Goal: Task Accomplishment & Management: Complete application form

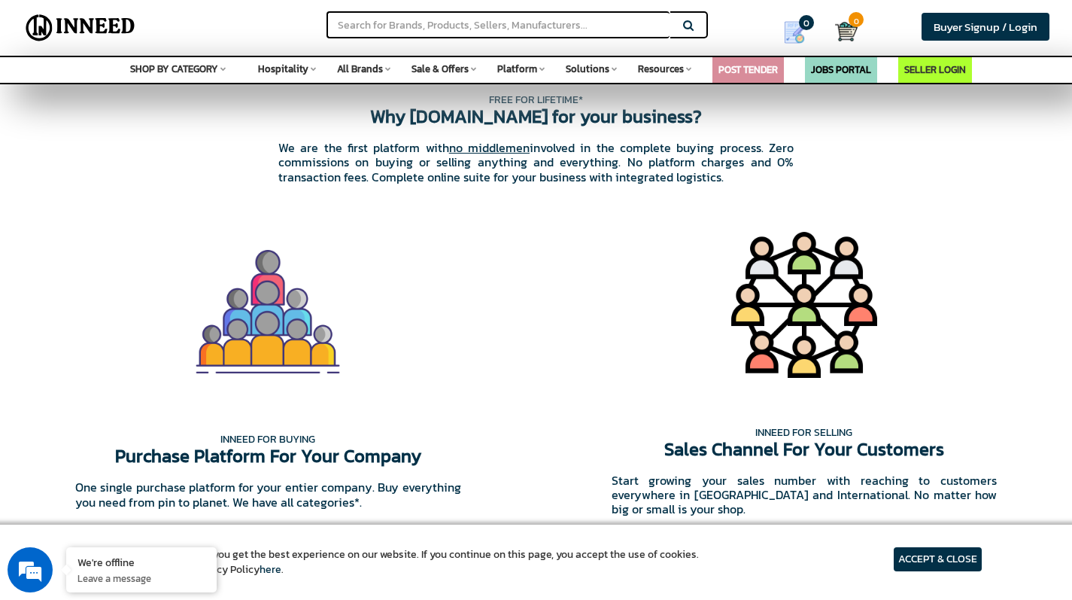
scroll to position [1218, 0]
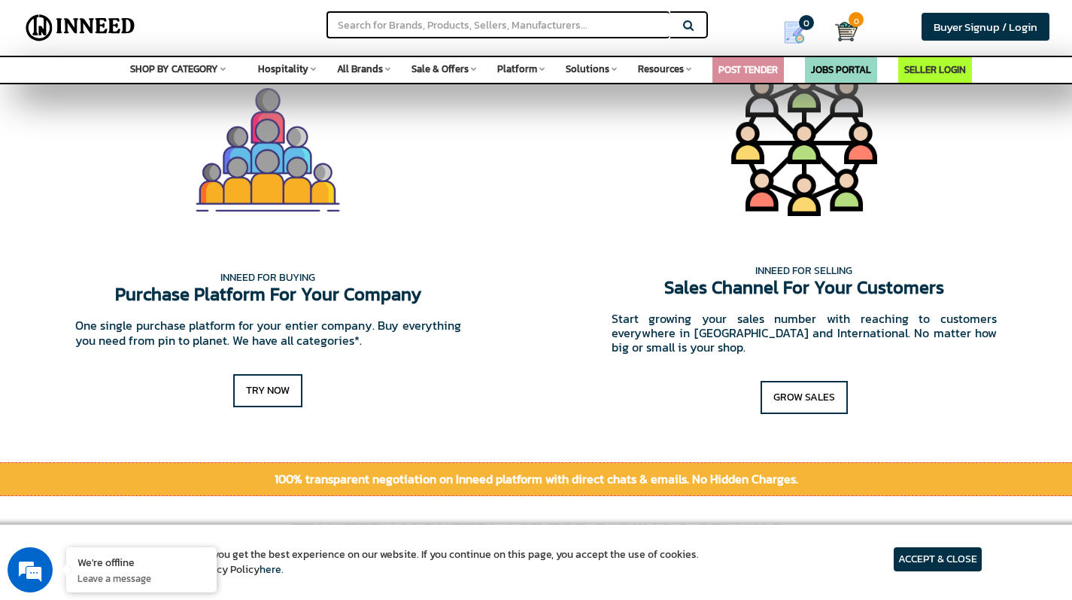
click at [962, 553] on article "ACCEPT & CLOSE" at bounding box center [938, 559] width 88 height 24
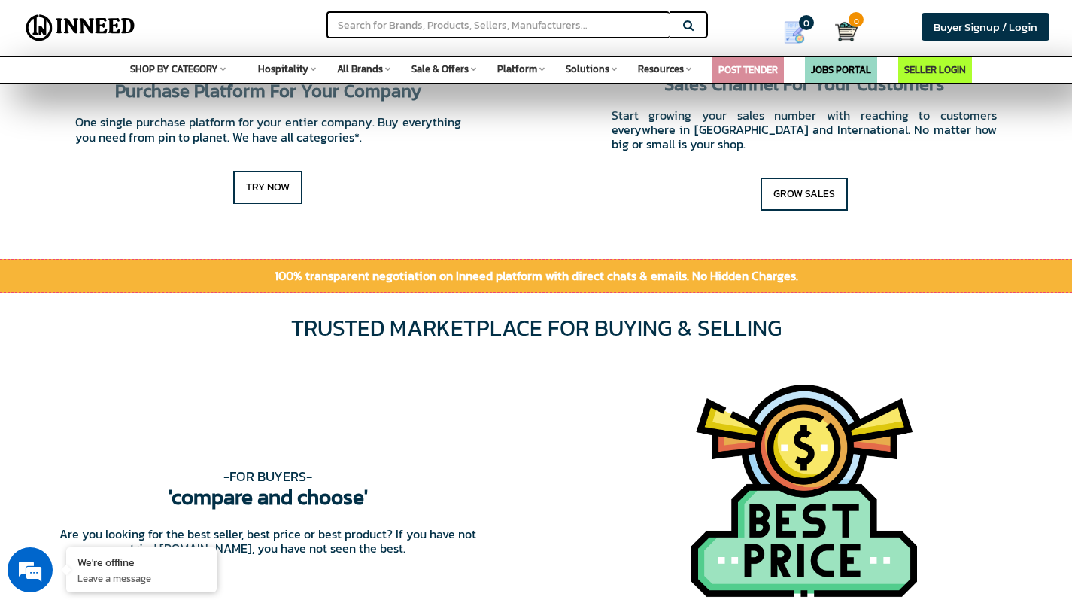
scroll to position [1379, 0]
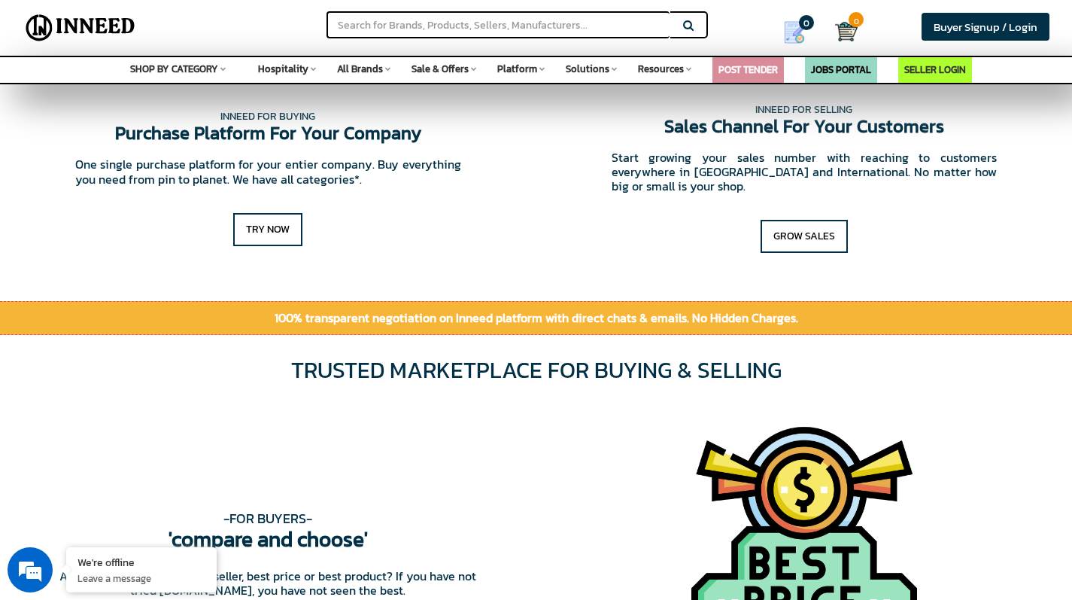
click at [375, 74] on span "All Brands" at bounding box center [360, 69] width 46 height 14
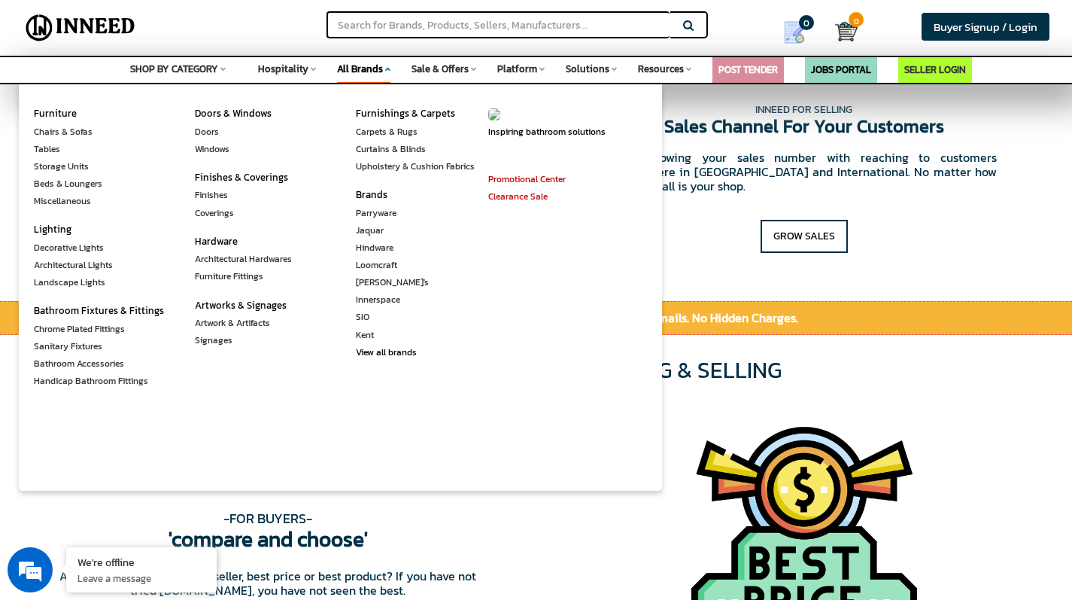
click at [462, 71] on span "Sale & Offers" at bounding box center [440, 69] width 57 height 14
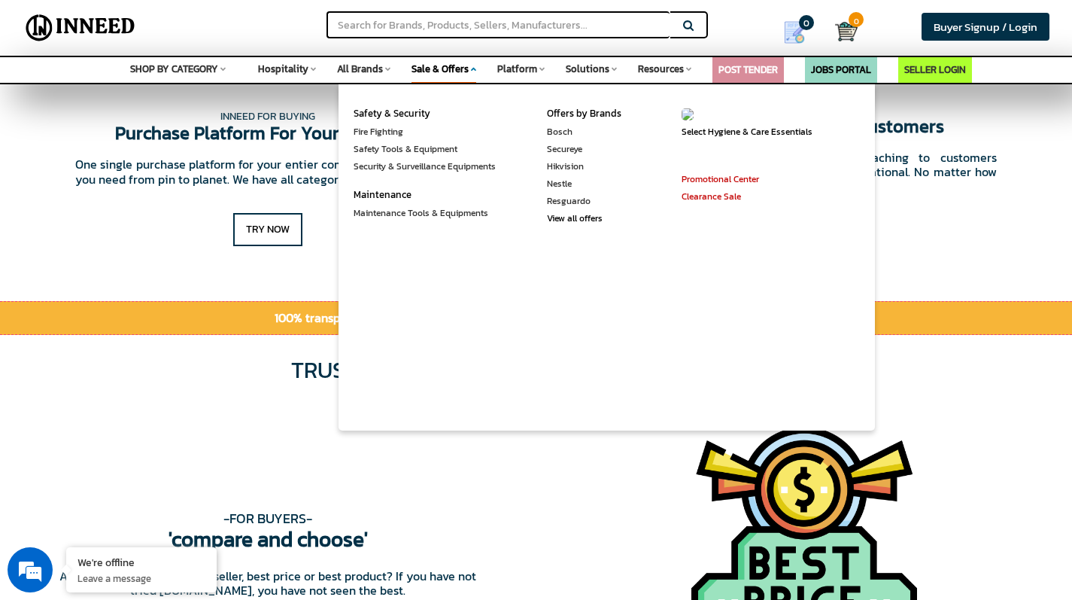
click at [515, 72] on span "Platform" at bounding box center [517, 69] width 40 height 14
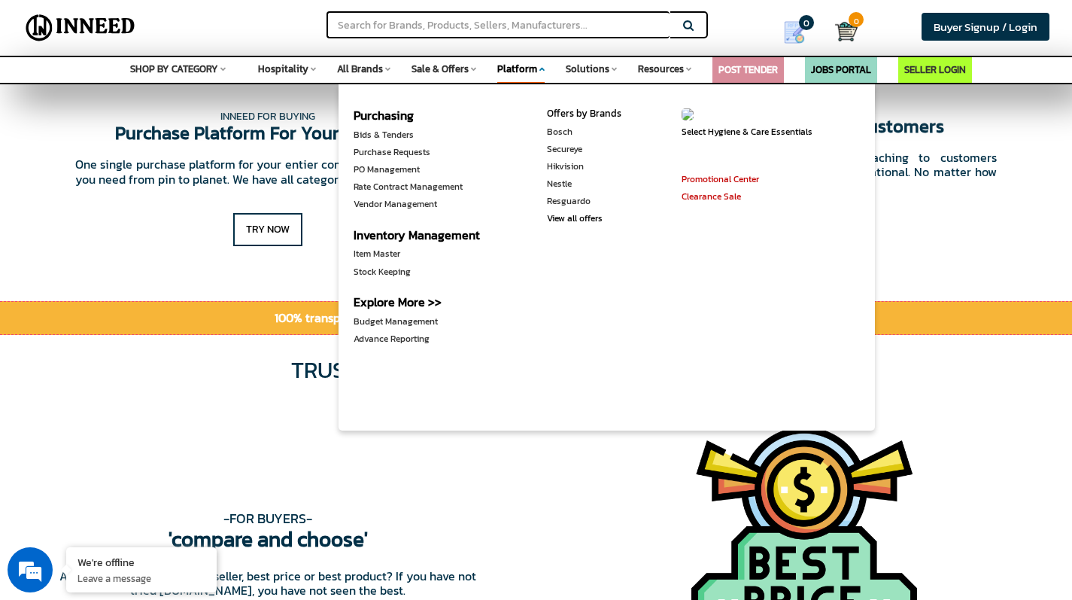
click at [956, 204] on span "Start growing your sales number with reaching to customers everywhere in India …" at bounding box center [805, 172] width 537 height 74
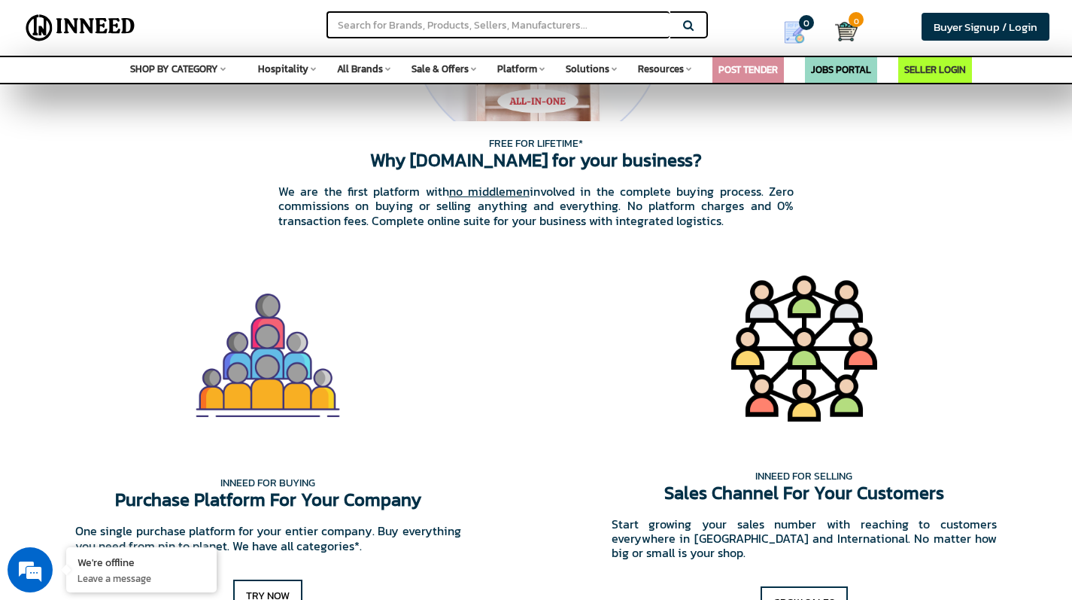
scroll to position [1137, 0]
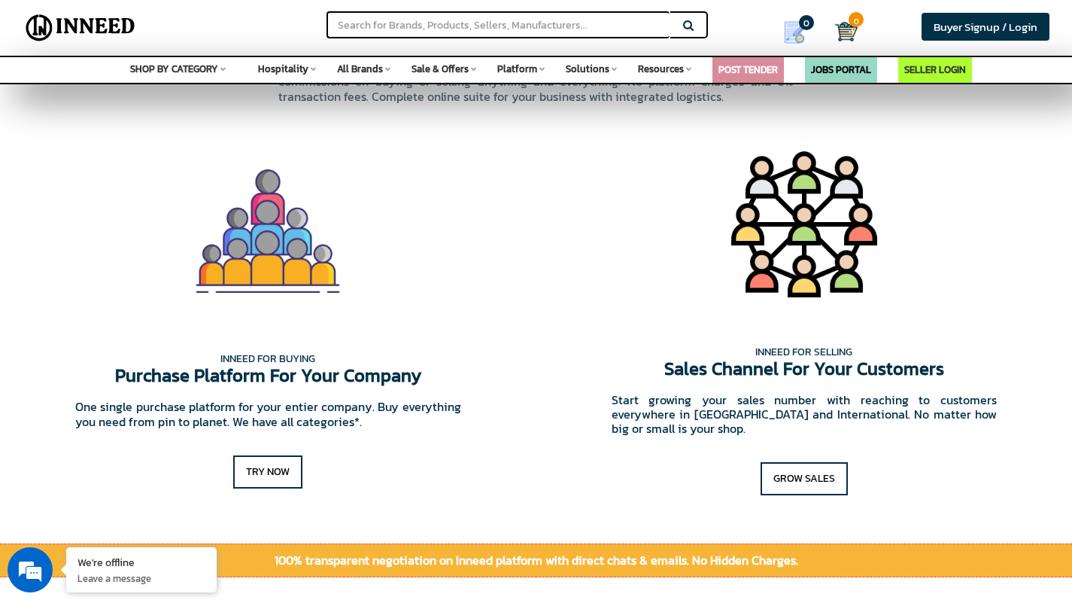
click at [193, 71] on span "SHOP BY CATEGORY" at bounding box center [174, 69] width 88 height 14
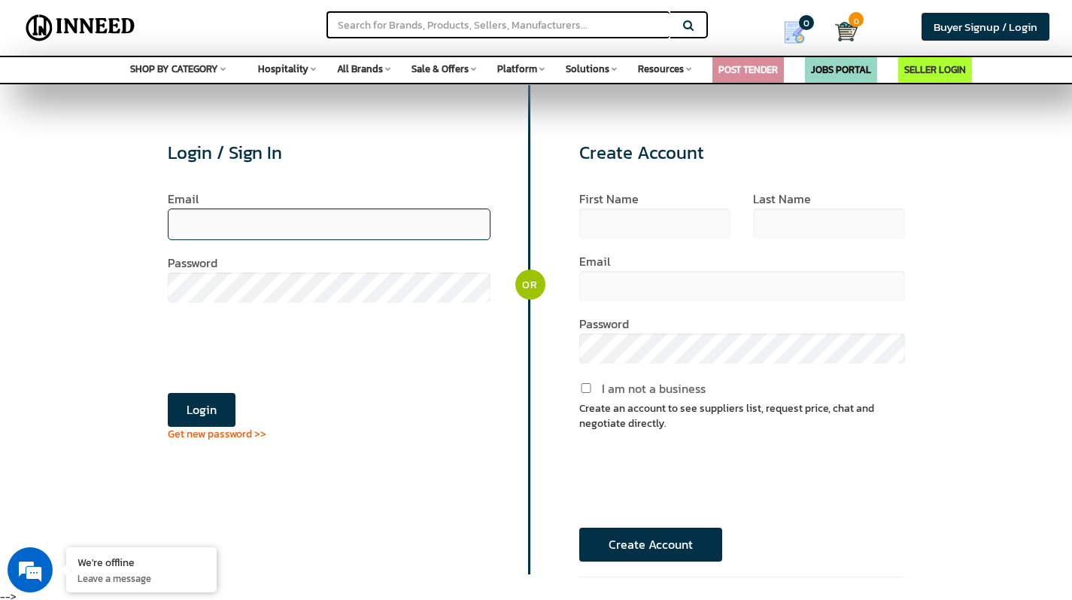
click at [275, 225] on input "email" at bounding box center [330, 224] width 324 height 32
type input "[EMAIL_ADDRESS][DOMAIN_NAME]"
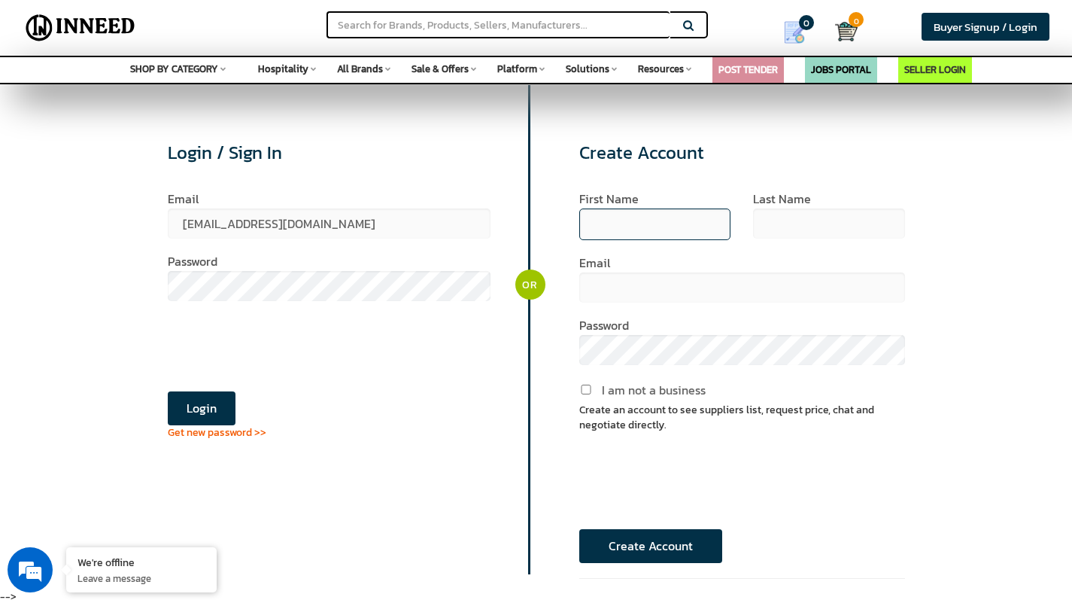
click at [667, 224] on input "text" at bounding box center [654, 224] width 151 height 32
type input "Baneesh"
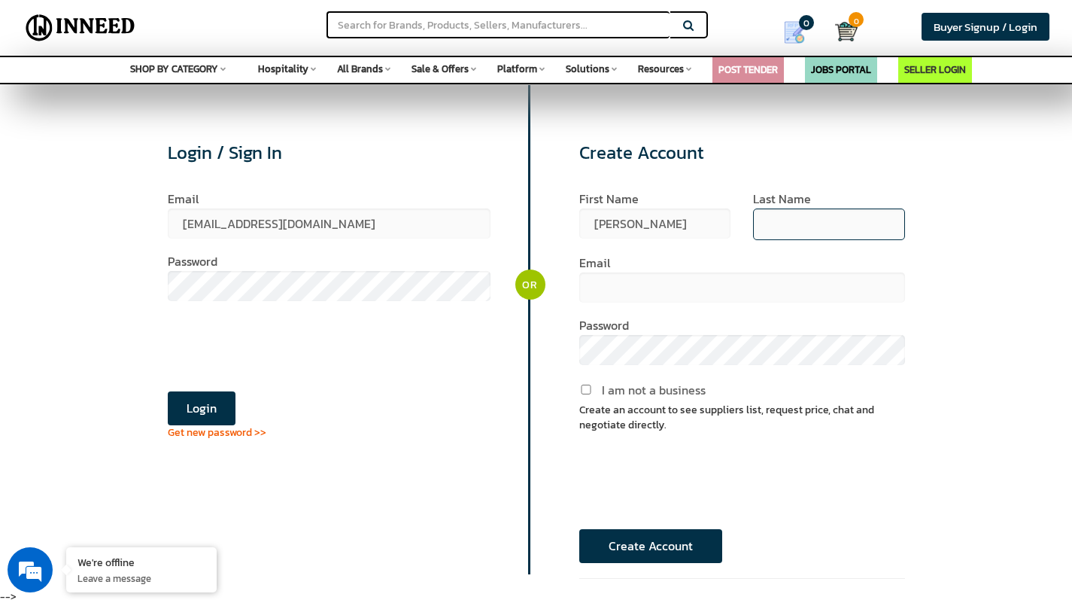
click at [820, 227] on input "text" at bounding box center [828, 224] width 151 height 32
type input "Pookkodan"
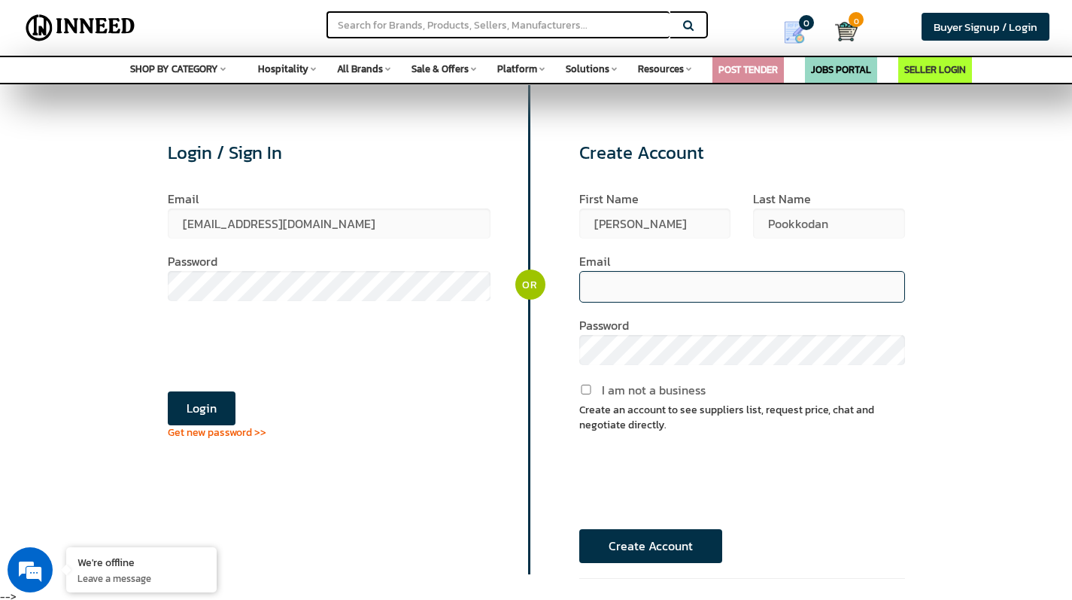
click at [703, 287] on input "email" at bounding box center [742, 287] width 326 height 32
type input "[EMAIL_ADDRESS][DOMAIN_NAME]"
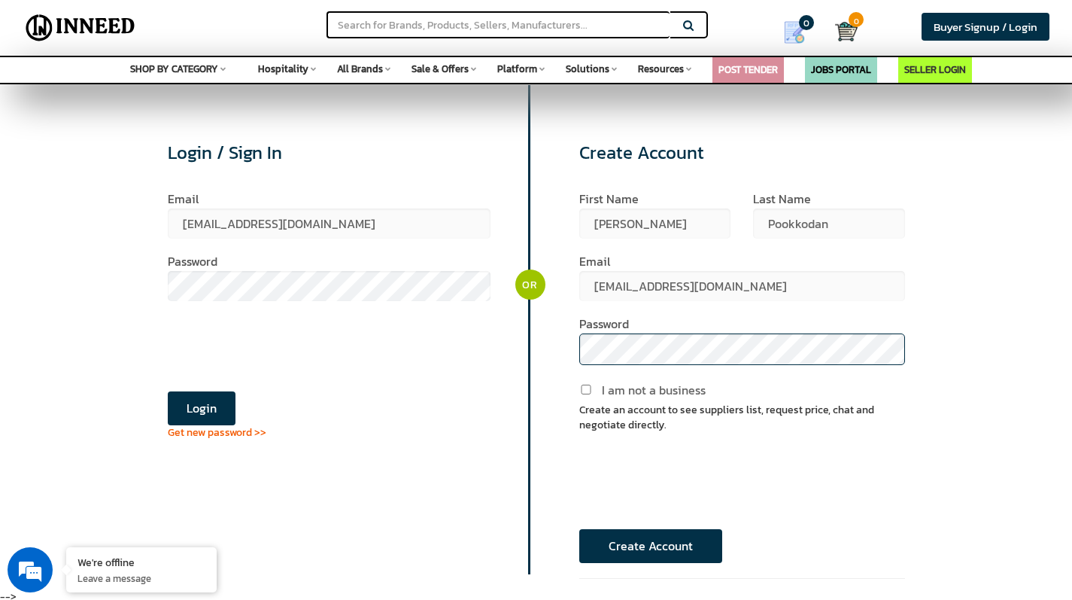
click at [485, 85] on div "Login / Sign In Email admin@callsouq.com Password Login Get new password >> OR …" at bounding box center [531, 85] width 824 height 0
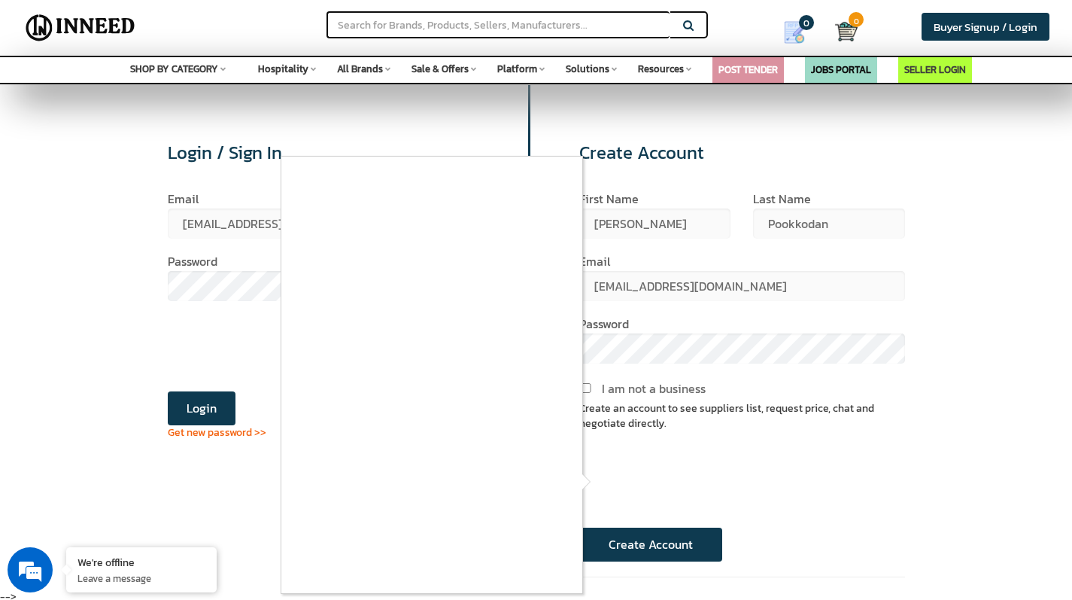
click at [604, 482] on div at bounding box center [536, 300] width 1072 height 600
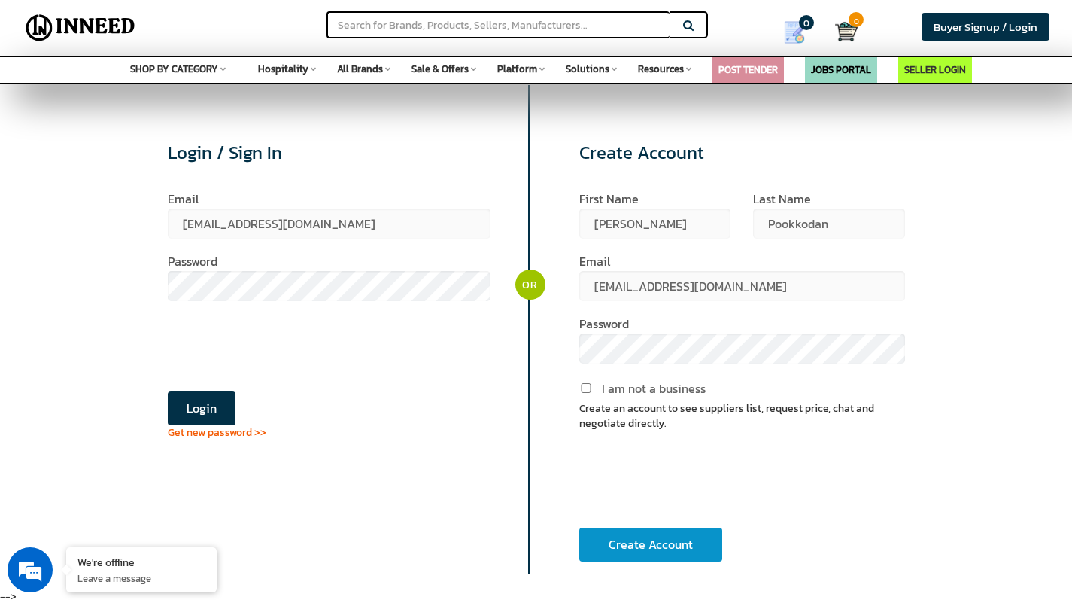
click at [644, 541] on button "Create Account" at bounding box center [650, 545] width 143 height 34
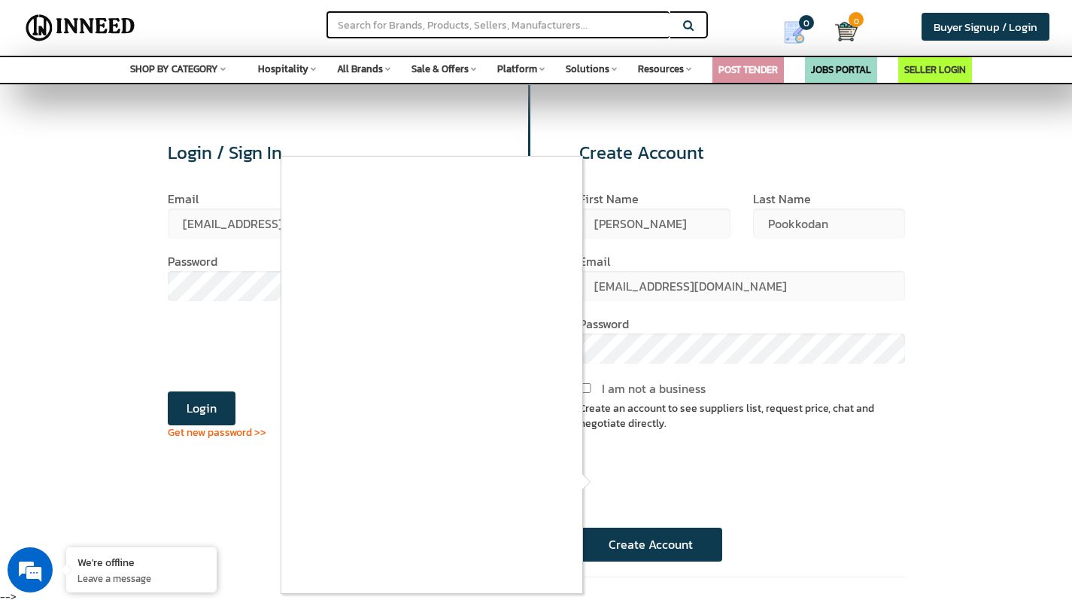
click at [606, 479] on div at bounding box center [536, 300] width 1072 height 600
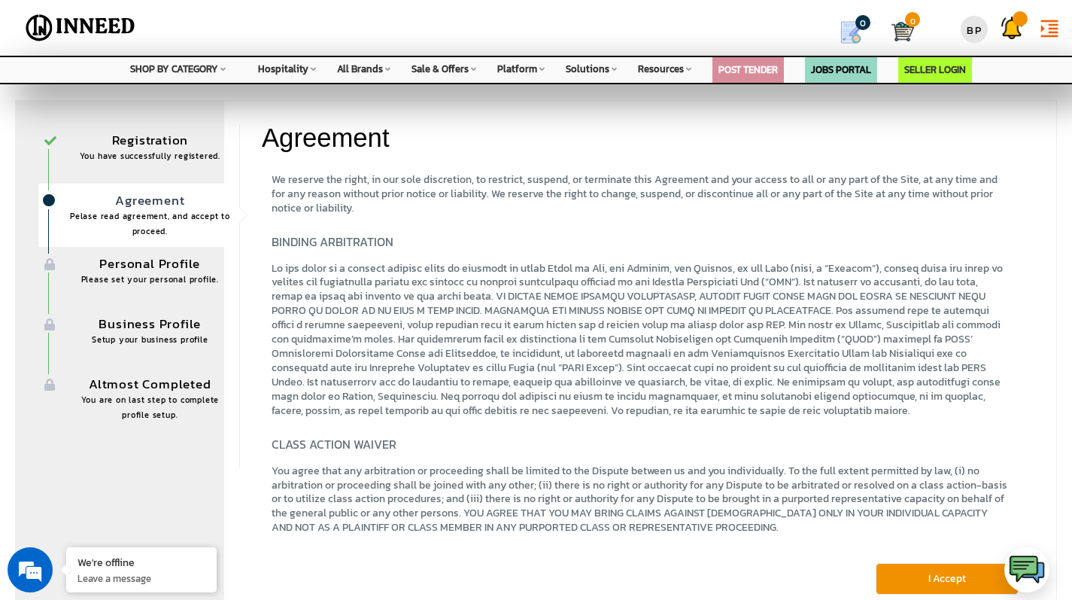
scroll to position [3538, 0]
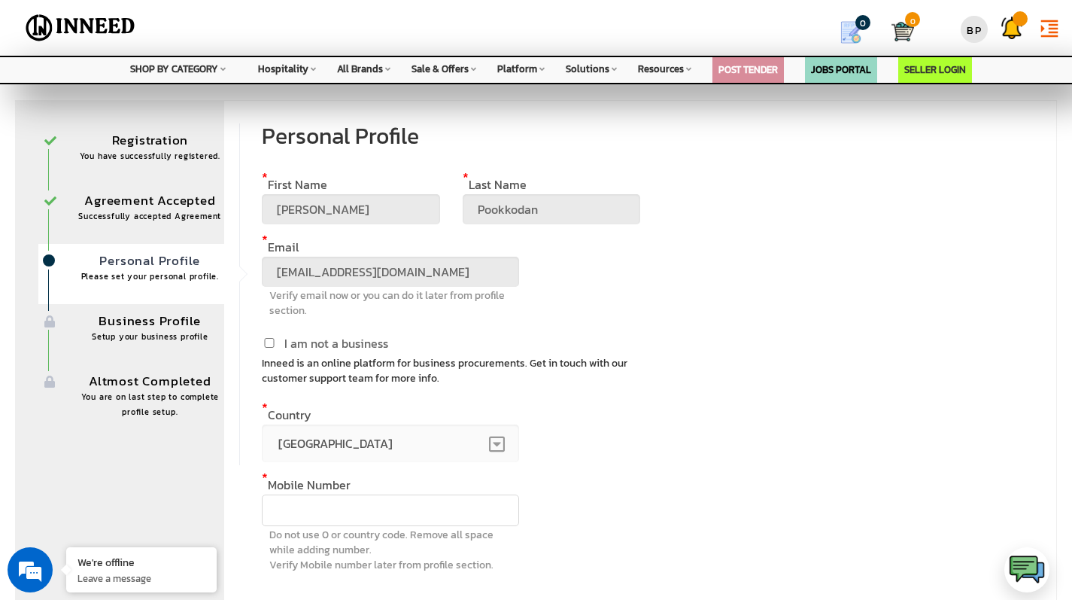
click at [348, 499] on input "text" at bounding box center [390, 510] width 257 height 32
click at [263, 342] on input "I am not a business" at bounding box center [269, 343] width 15 height 10
click at [264, 339] on input "I am not a business" at bounding box center [269, 343] width 15 height 10
checkbox input "false"
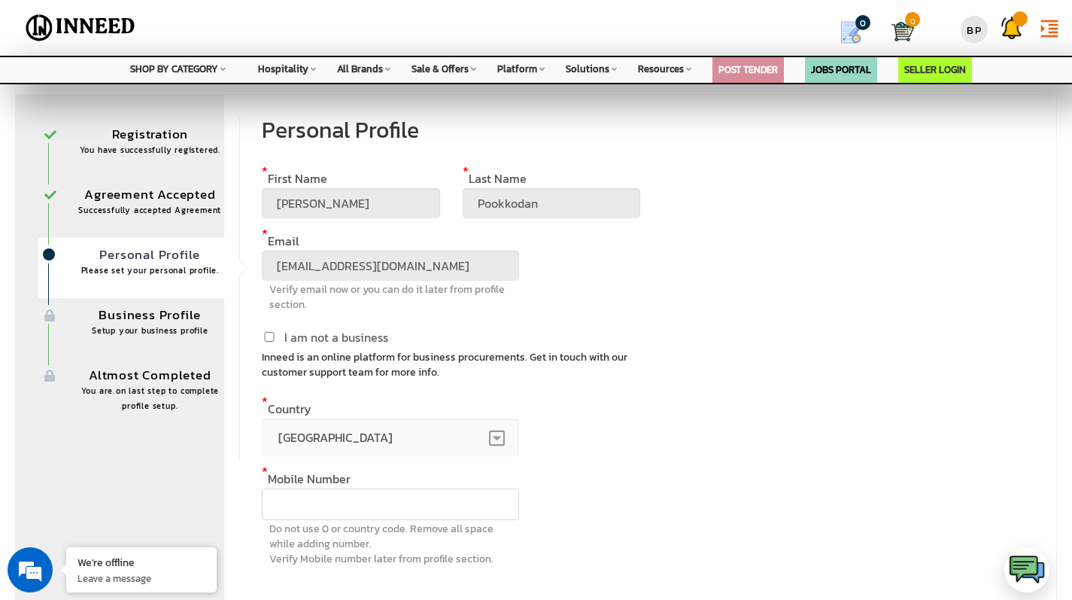
scroll to position [111, 0]
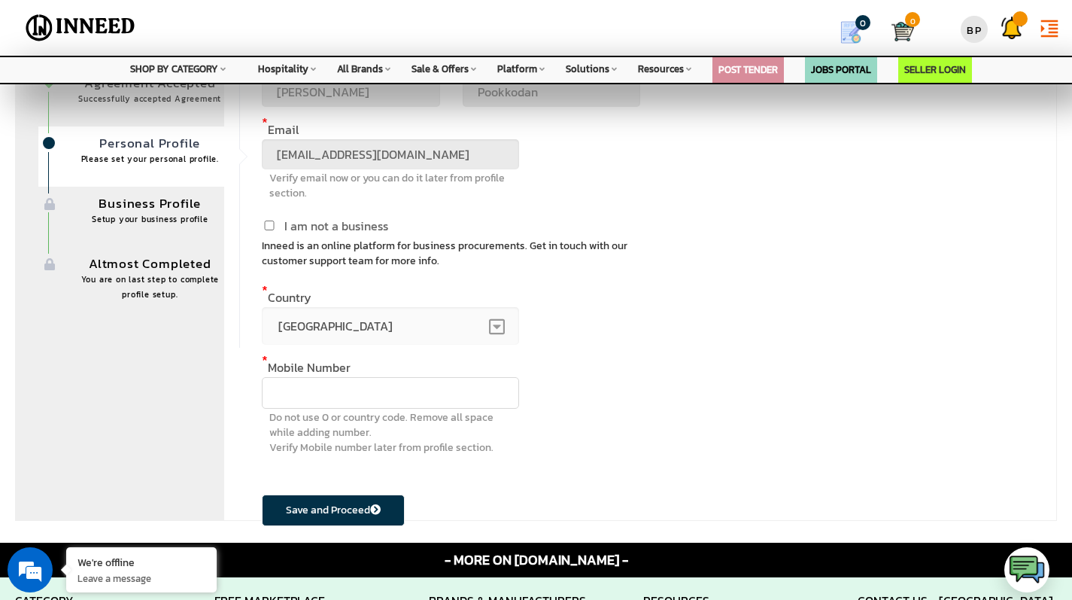
click at [366, 398] on input "text" at bounding box center [390, 393] width 257 height 32
type input "8590627082"
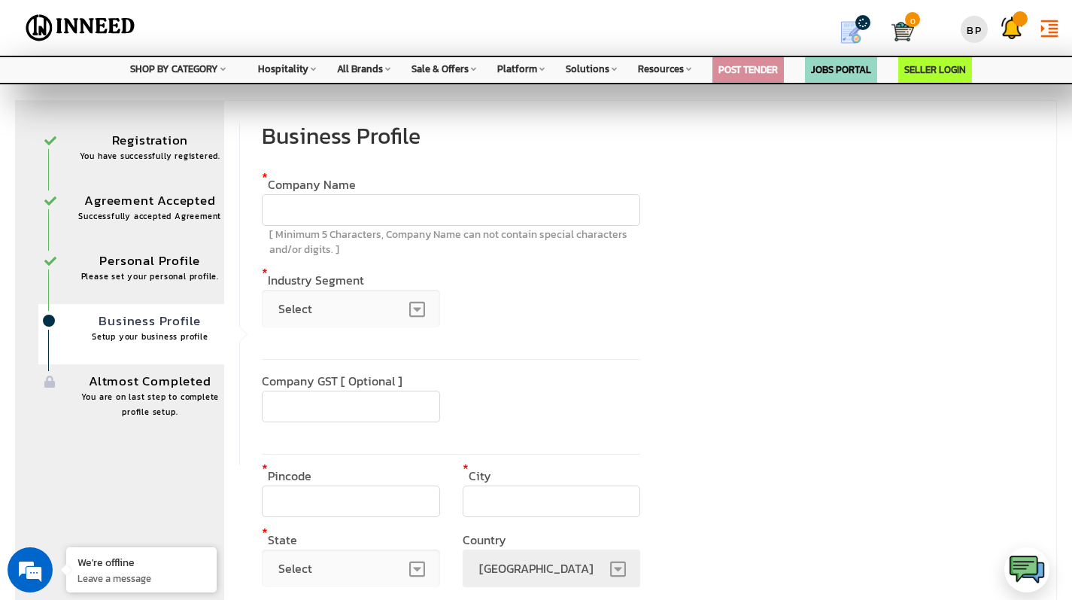
click at [341, 214] on input "text" at bounding box center [451, 210] width 379 height 32
type input "Mediator Logistics Services Pvt. Ltd"
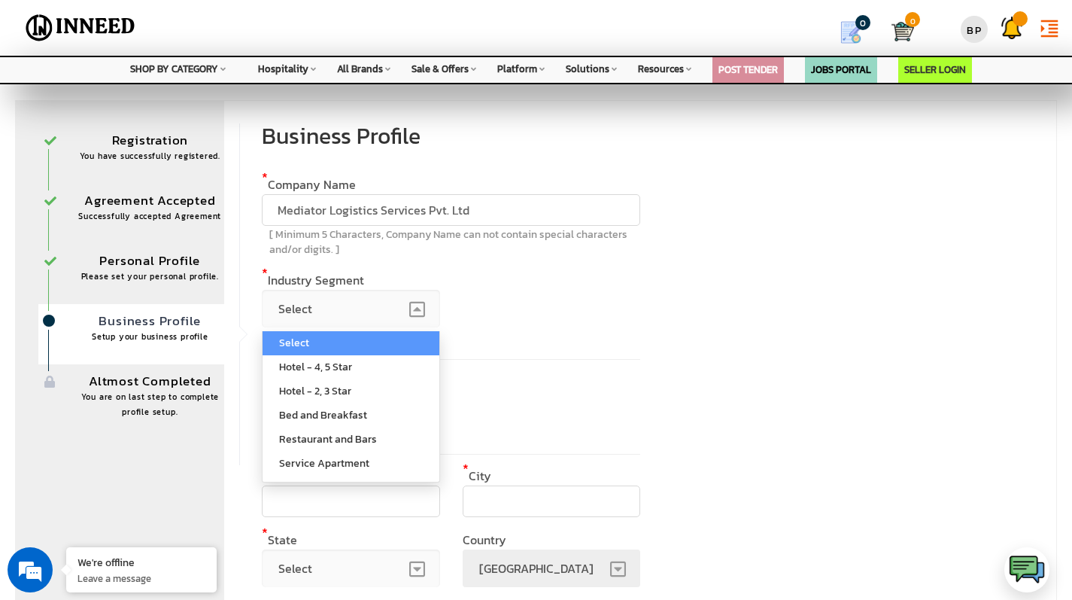
click at [430, 312] on span "Select" at bounding box center [351, 309] width 178 height 38
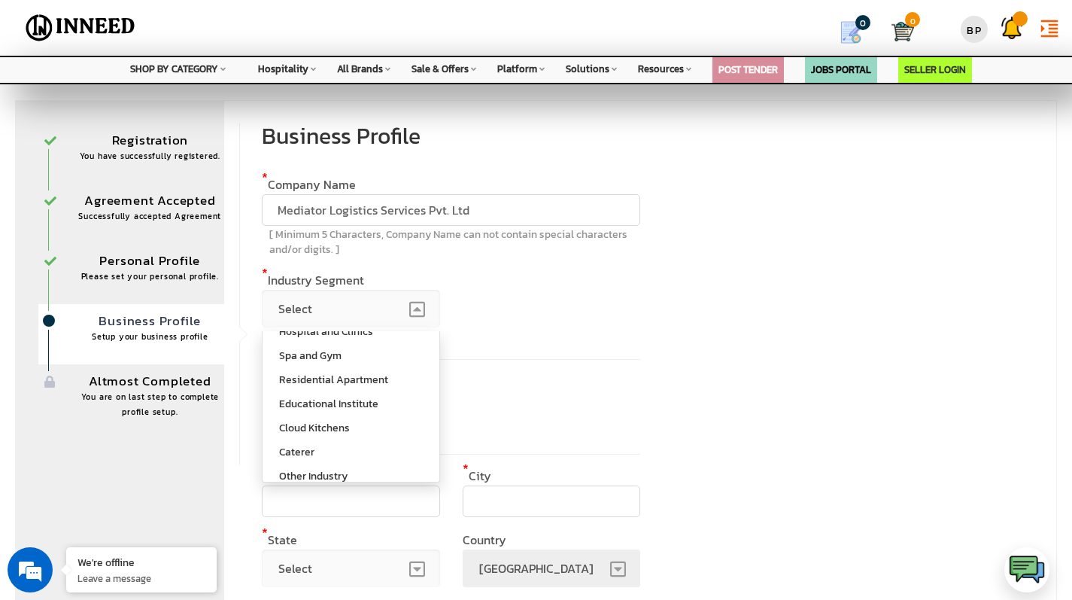
scroll to position [187, 0]
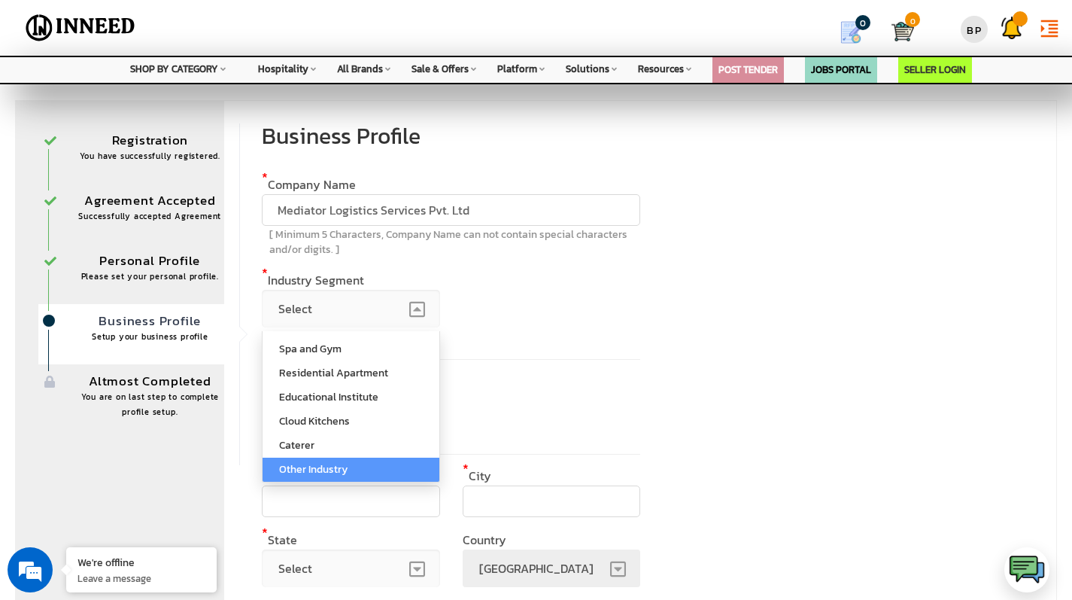
select select "other"
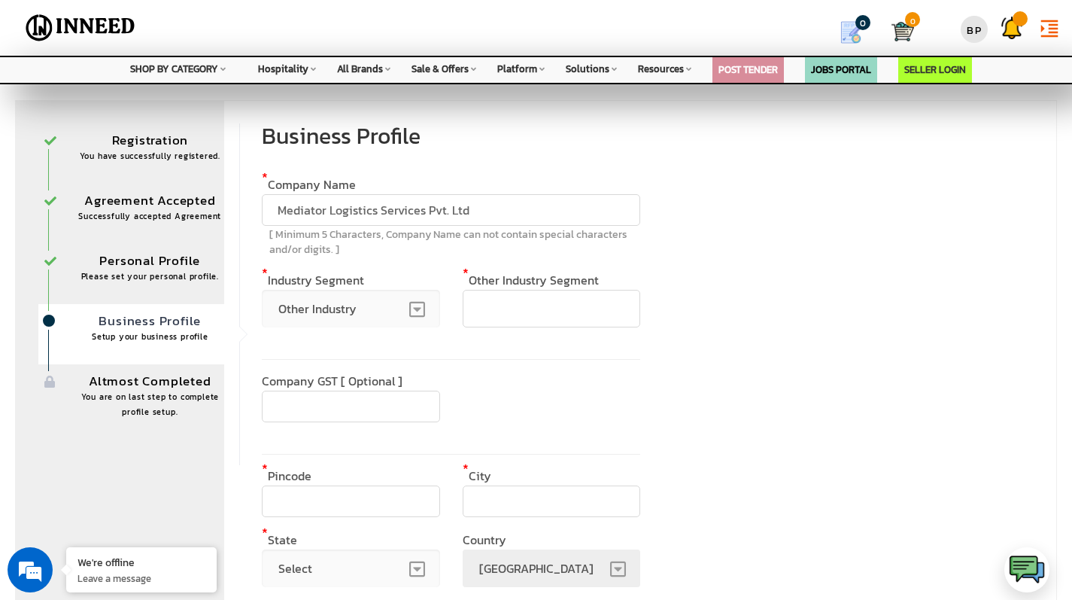
click at [540, 306] on input "text" at bounding box center [552, 309] width 178 height 38
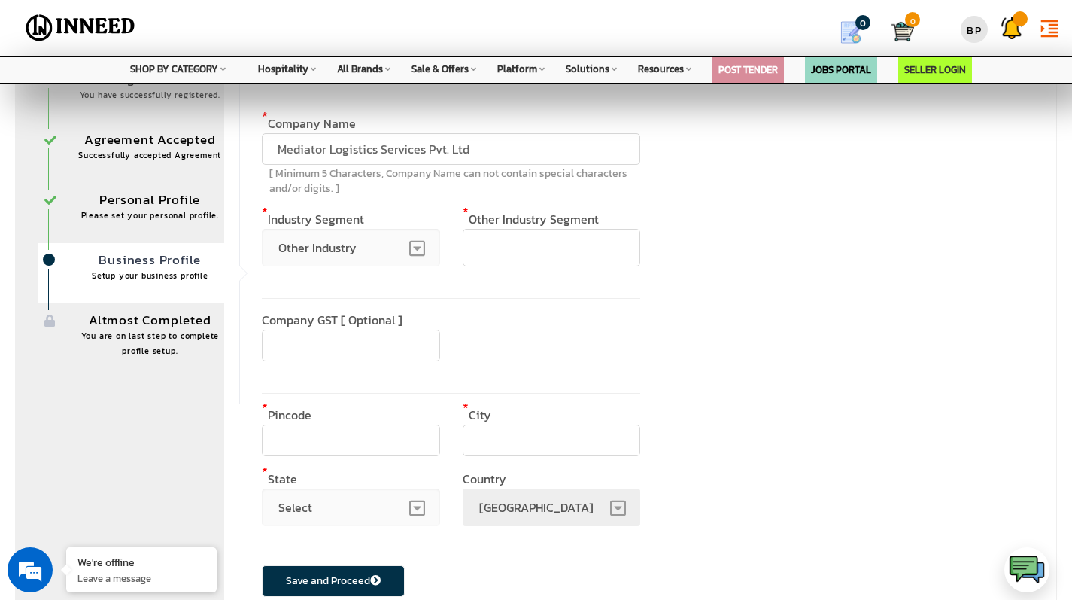
scroll to position [0, 0]
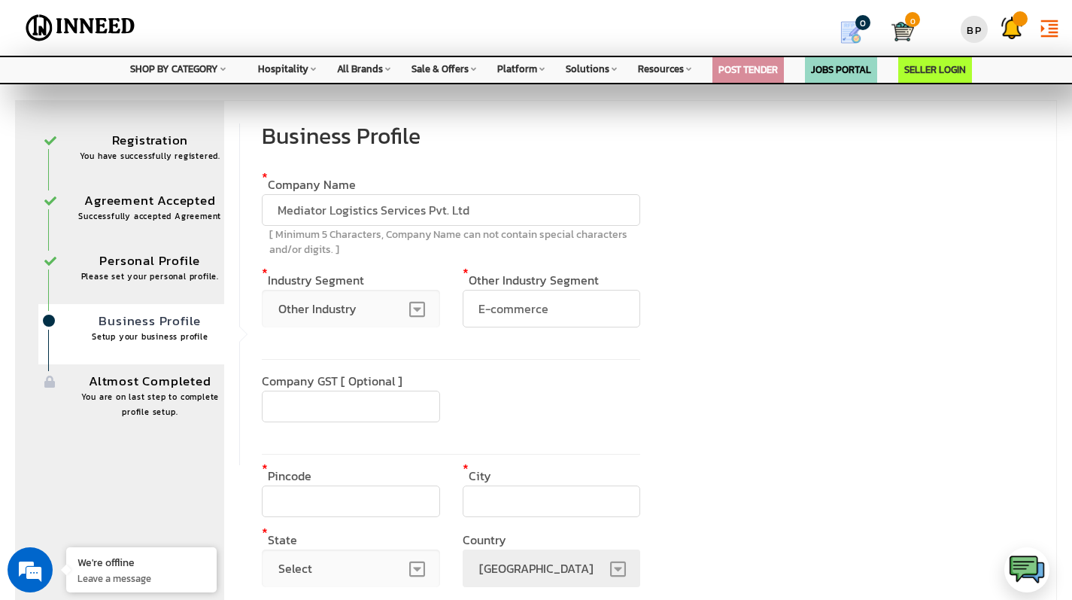
type input "E-commerce"
click at [564, 400] on div "Company GST [ Optional ]" at bounding box center [451, 407] width 379 height 64
click at [331, 403] on input "text" at bounding box center [351, 407] width 178 height 32
type input "32AACCW4893J1ZZ"
click at [358, 505] on input "text" at bounding box center [351, 501] width 178 height 32
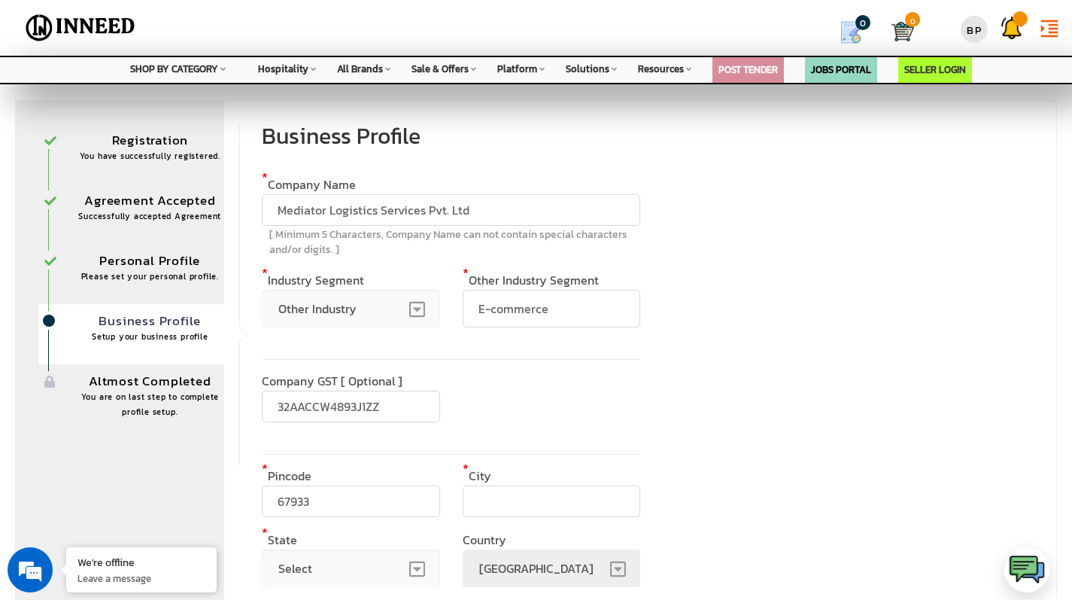
type input "679330"
type input "Malappuram"
select select "325"
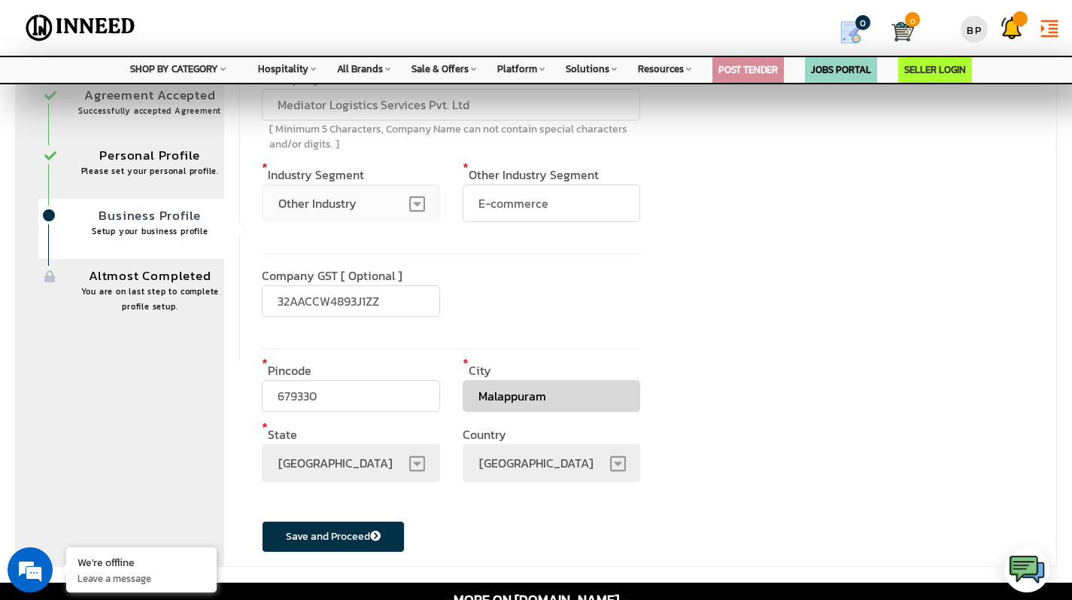
scroll to position [156, 0]
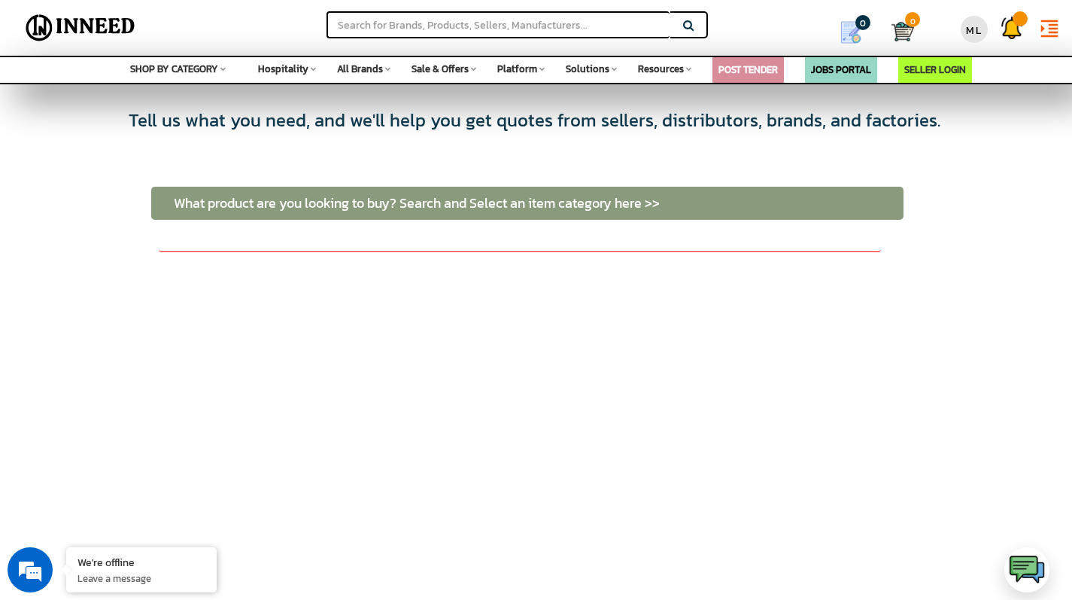
click at [442, 235] on input "text" at bounding box center [520, 240] width 722 height 26
type input "FMCG"
drag, startPoint x: 288, startPoint y: 246, endPoint x: 144, endPoint y: 237, distance: 144.8
click at [144, 237] on div "SELECTED PRODUCTS CREATE TENDER Your requirements will appear here Saved Tell u…" at bounding box center [536, 484] width 1072 height 753
click at [161, 67] on span "SHOP BY CATEGORY" at bounding box center [174, 69] width 88 height 14
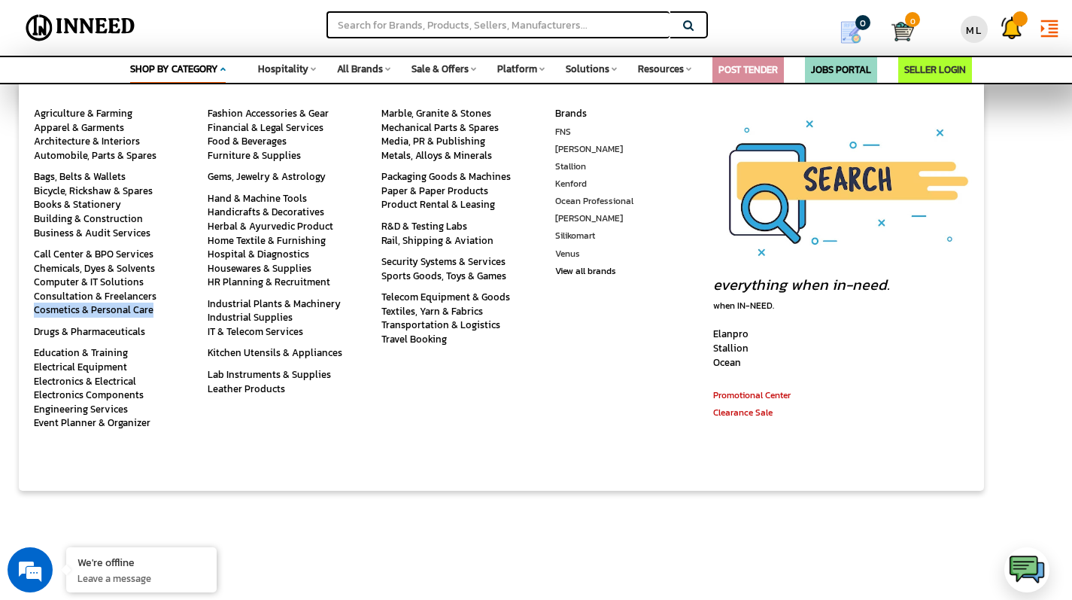
drag, startPoint x: 26, startPoint y: 307, endPoint x: 151, endPoint y: 308, distance: 124.9
click at [151, 308] on div "Agriculture & Farming Apparel & Garments Architecture & Interiors Automobile, P…" at bounding box center [106, 287] width 174 height 406
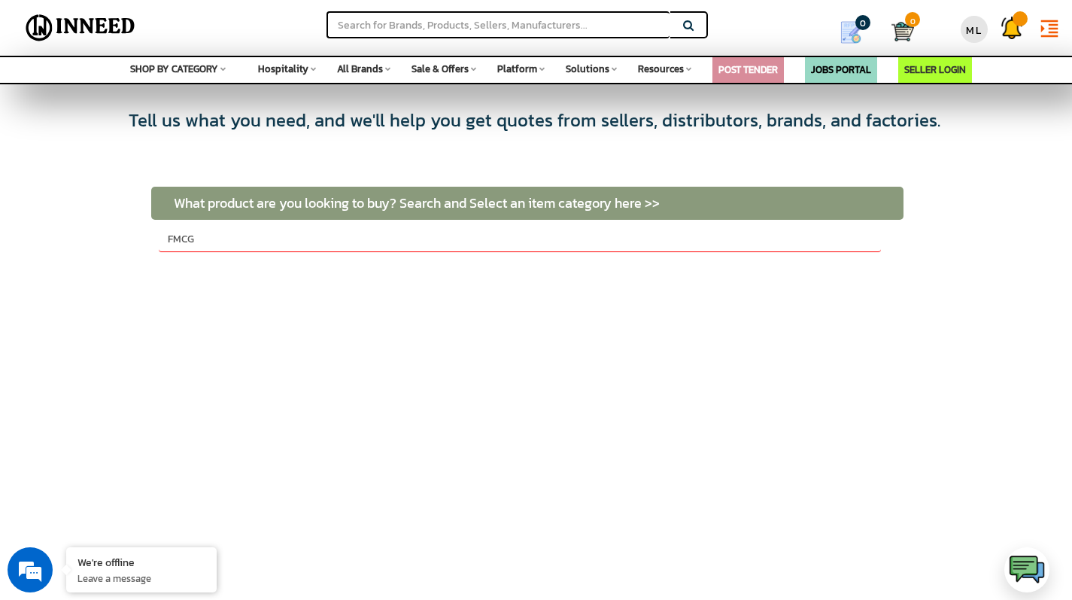
click at [260, 238] on input "FMCG" at bounding box center [520, 240] width 722 height 26
click at [396, 239] on input "FMCG" at bounding box center [520, 240] width 722 height 26
click at [197, 69] on span "SHOP BY CATEGORY" at bounding box center [174, 69] width 88 height 14
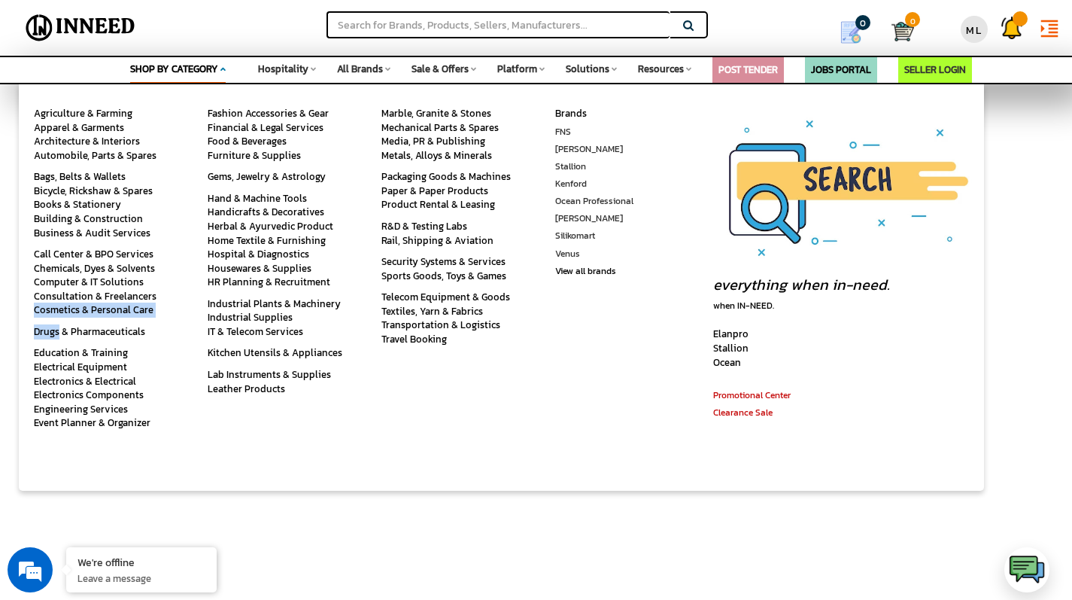
drag, startPoint x: 28, startPoint y: 309, endPoint x: 81, endPoint y: 316, distance: 53.2
click at [81, 316] on div "Agriculture & Farming Apparel & Garments Architecture & Interiors Automobile, P…" at bounding box center [106, 287] width 174 height 406
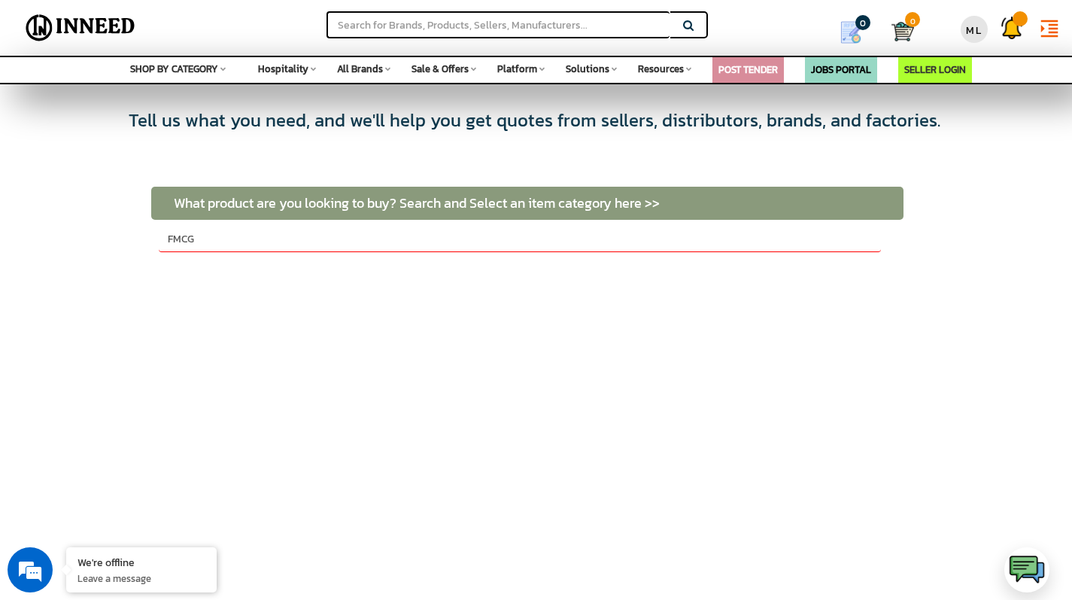
click at [50, 311] on div "SELECTED PRODUCTS CREATE TENDER Your requirements will appear here Saved Tell u…" at bounding box center [536, 484] width 1072 height 753
click at [300, 233] on input "FMCG" at bounding box center [520, 240] width 722 height 26
click at [775, 251] on td "FMCG" at bounding box center [527, 239] width 753 height 39
drag, startPoint x: 785, startPoint y: 246, endPoint x: 131, endPoint y: 228, distance: 654.2
click at [132, 228] on div "SELECTED PRODUCTS CREATE TENDER Your requirements will appear here Saved Tell u…" at bounding box center [536, 484] width 1072 height 753
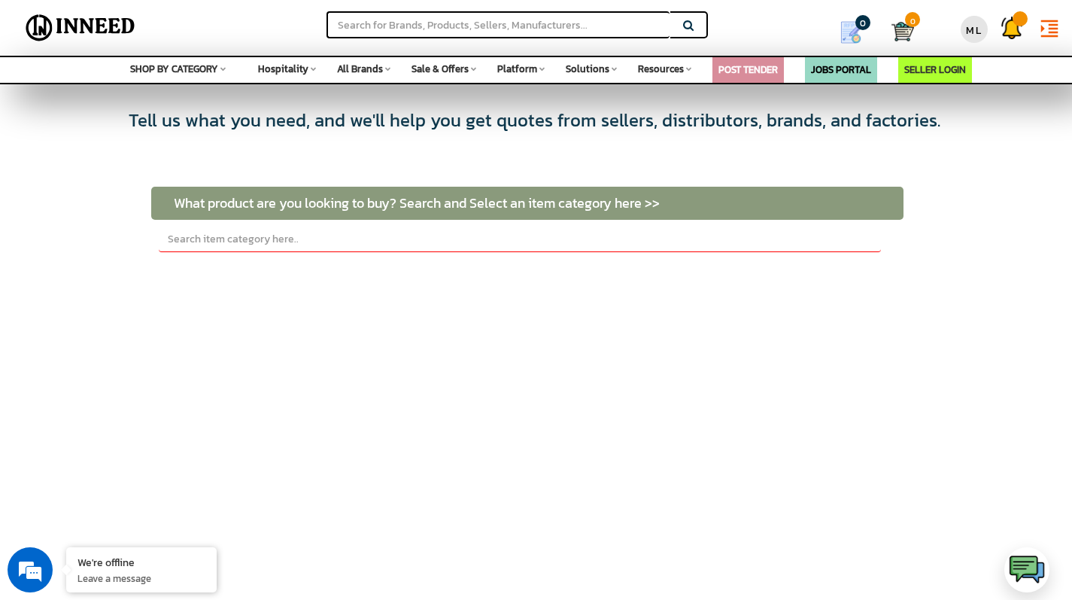
click at [653, 203] on td "What product are you looking to buy? Search and Select an item category here >>" at bounding box center [527, 203] width 753 height 33
click at [576, 201] on td "What product are you looking to buy? Search and Select an item category here >>" at bounding box center [527, 203] width 753 height 33
click at [259, 239] on input "text" at bounding box center [520, 240] width 722 height 26
type input "FMCG"
click at [645, 206] on td "What product are you looking to buy? Search and Select an item category here >>" at bounding box center [527, 203] width 753 height 33
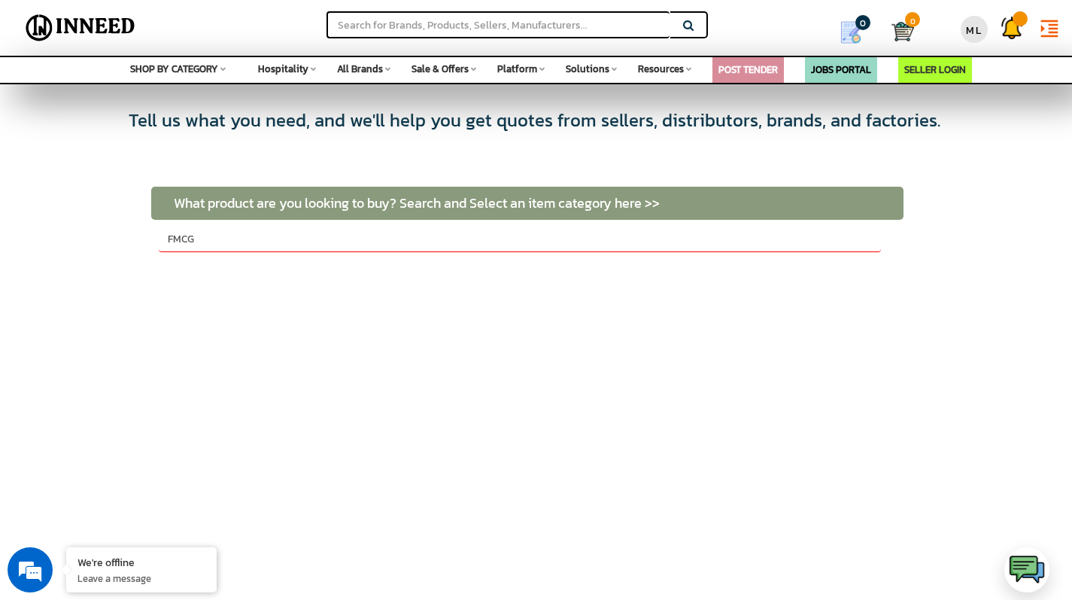
click at [564, 201] on td "What product are you looking to buy? Search and Select an item category here >>" at bounding box center [527, 203] width 753 height 33
click at [655, 208] on td "What product are you looking to buy? Search and Select an item category here >>" at bounding box center [527, 203] width 753 height 33
click at [663, 207] on td "What product are you looking to buy? Search and Select an item category here >>" at bounding box center [527, 203] width 753 height 33
click at [662, 205] on td "What product are you looking to buy? Search and Select an item category here >>" at bounding box center [527, 203] width 753 height 33
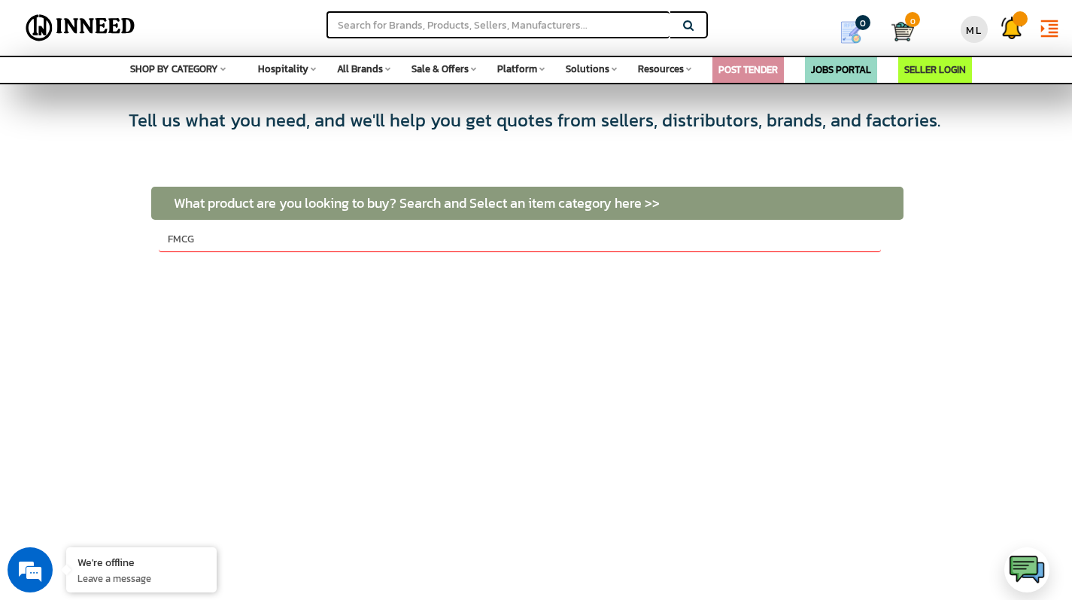
drag, startPoint x: 231, startPoint y: 232, endPoint x: 107, endPoint y: 234, distance: 124.2
click at [107, 234] on div "SELECTED PRODUCTS CREATE TENDER Your requirements will appear here Saved Tell u…" at bounding box center [536, 484] width 1072 height 753
click at [172, 64] on span "SHOP BY CATEGORY" at bounding box center [174, 69] width 88 height 14
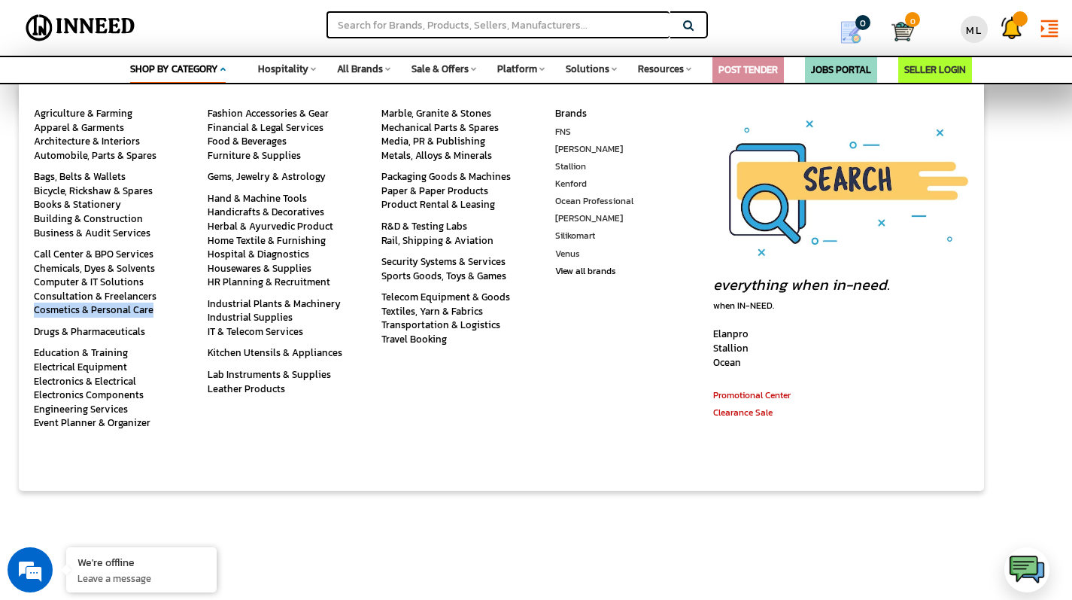
copy link "Cosmetics & Personal Care"
drag, startPoint x: 28, startPoint y: 306, endPoint x: 152, endPoint y: 308, distance: 124.2
click at [152, 308] on div "Agriculture & Farming Apparel & Garments Architecture & Interiors Automobile, P…" at bounding box center [106, 287] width 174 height 406
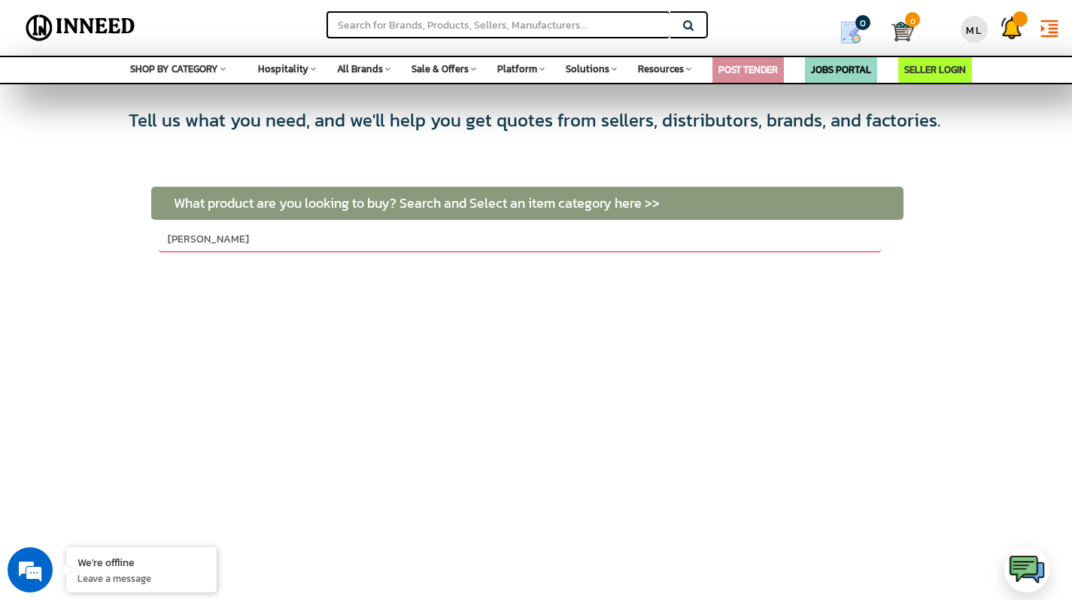
drag, startPoint x: 222, startPoint y: 240, endPoint x: 136, endPoint y: 232, distance: 86.2
click at [128, 232] on div "SELECTED PRODUCTS CREATE TENDER Your requirements will appear here Saved Tell u…" at bounding box center [536, 484] width 1072 height 753
paste input "osmetics & Personal Care"
click at [402, 279] on div "What product are you looking to buy? Search and Select an item category here >>…" at bounding box center [527, 326] width 753 height 376
click at [643, 204] on td "What product are you looking to buy? Search and Select an item category here >>" at bounding box center [527, 203] width 753 height 33
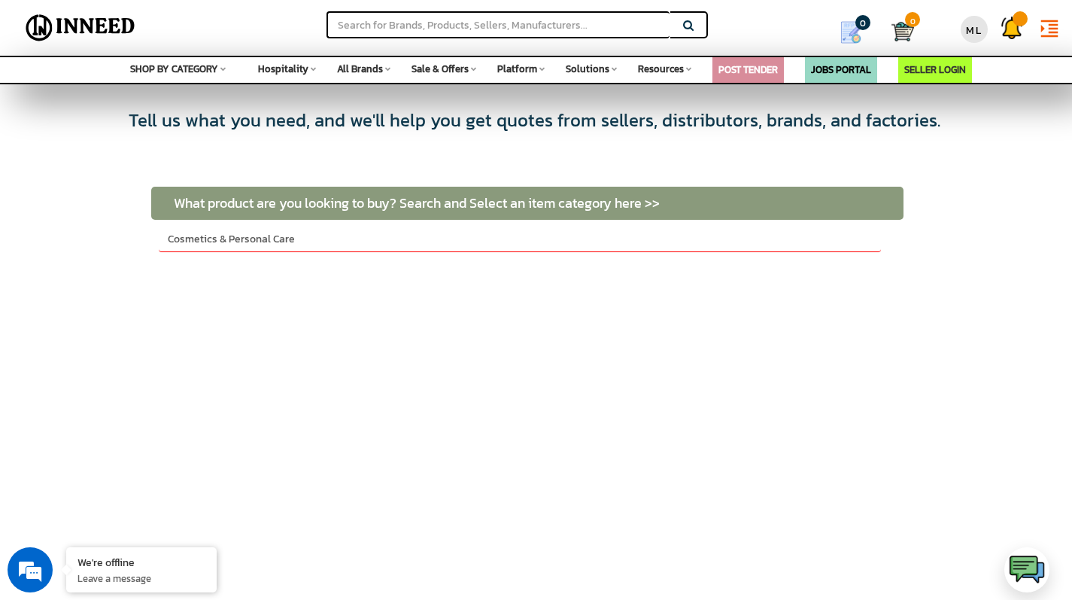
click at [629, 204] on td "What product are you looking to buy? Search and Select an item category here >>" at bounding box center [527, 203] width 753 height 33
click at [452, 196] on td "What product are you looking to buy? Search and Select an item category here >>" at bounding box center [527, 203] width 753 height 33
click at [339, 205] on td "What product are you looking to buy? Search and Select an item category here >>" at bounding box center [527, 203] width 753 height 33
click at [333, 205] on td "What product are you looking to buy? Search and Select an item category here >>" at bounding box center [527, 203] width 753 height 33
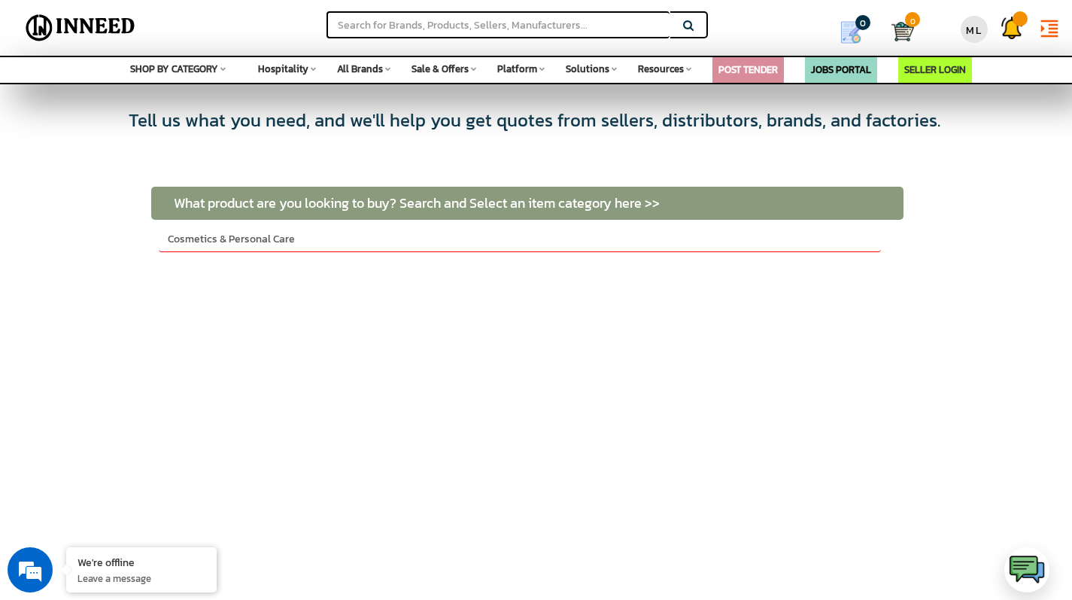
click at [294, 244] on input "Cosmetics & Personal Care" at bounding box center [520, 240] width 722 height 26
type input "Cosmetics"
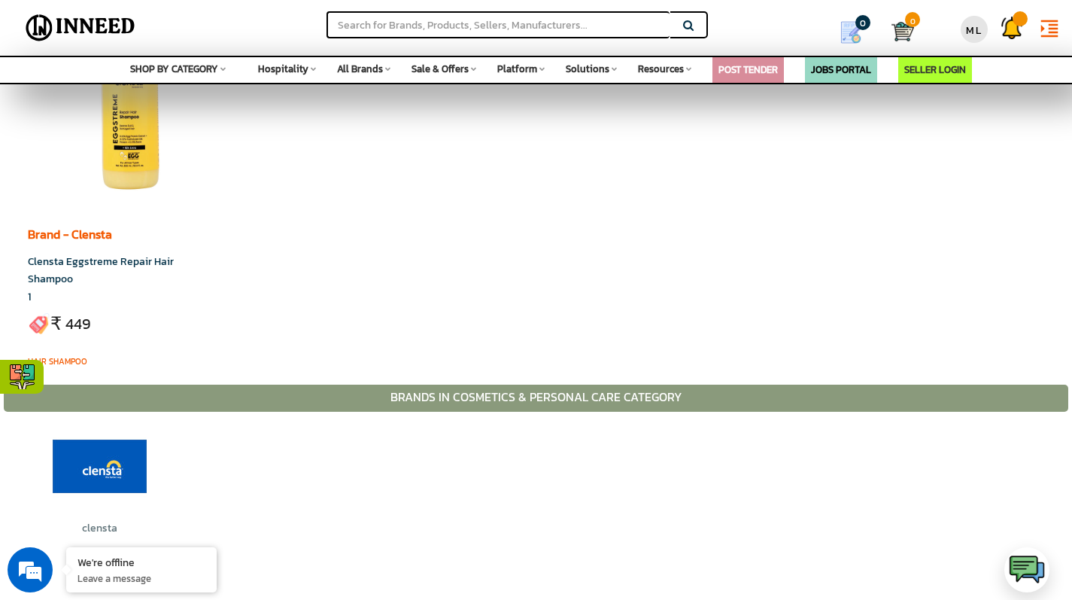
scroll to position [528, 0]
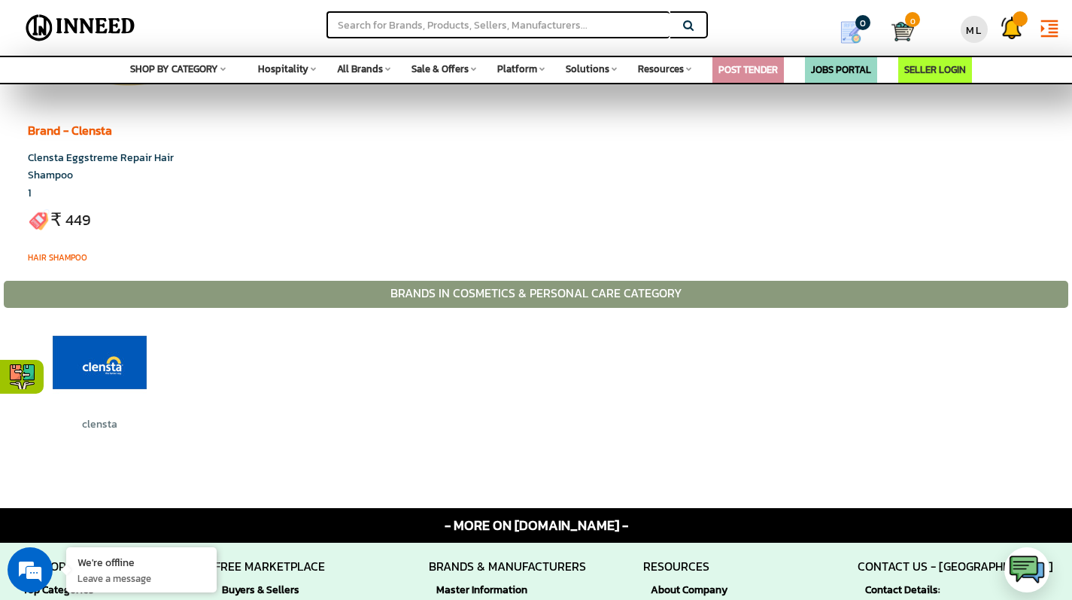
click at [169, 62] on span "SHOP BY CATEGORY" at bounding box center [174, 69] width 88 height 14
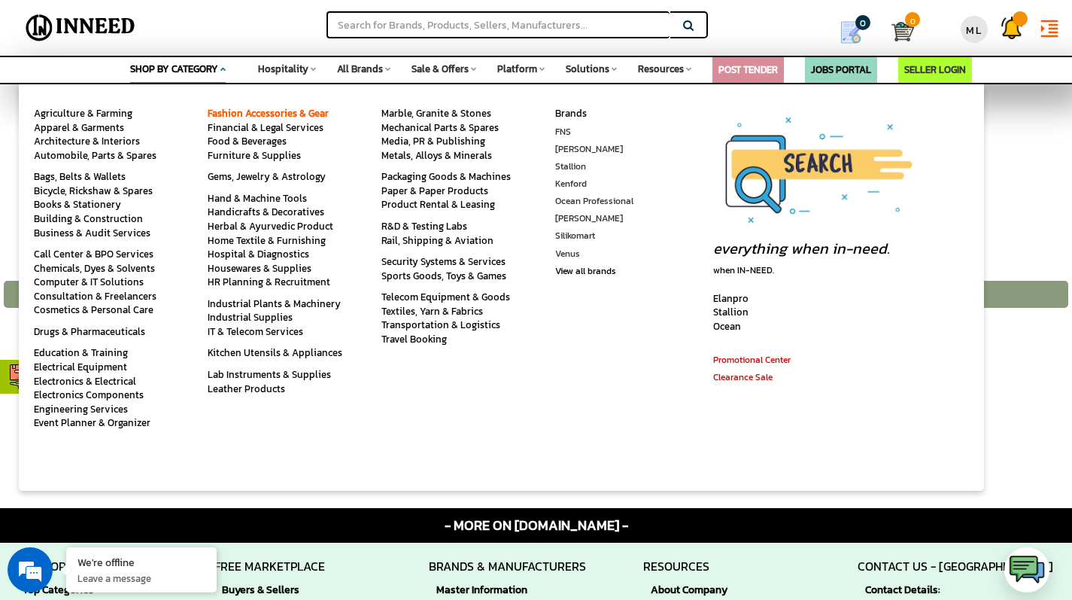
click at [255, 111] on link "Fashion Accessories & Gear" at bounding box center [268, 113] width 121 height 14
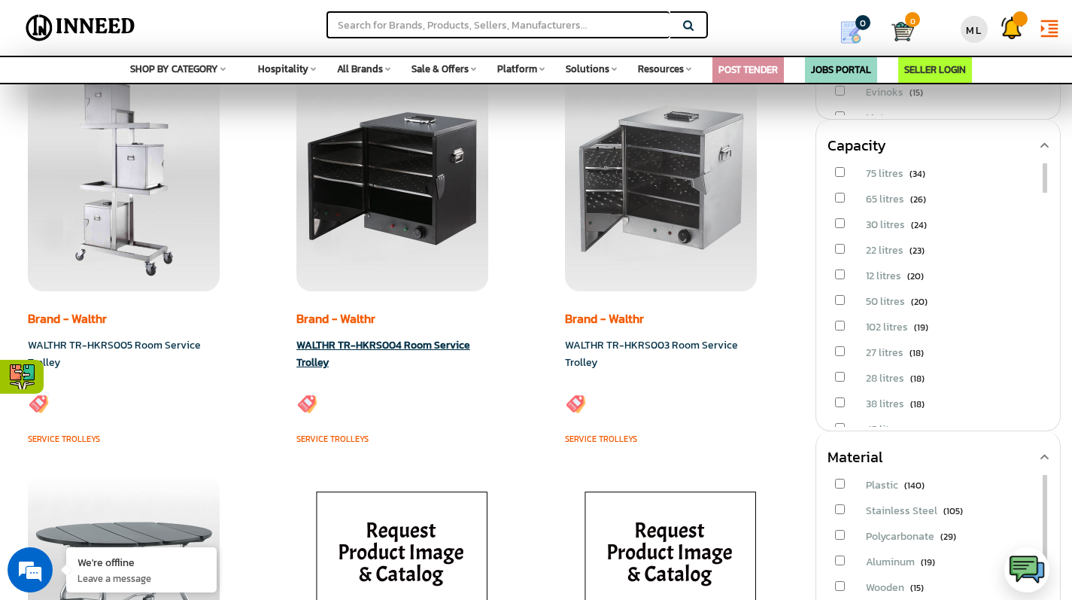
scroll to position [19, 0]
